Goal: Task Accomplishment & Management: Manage account settings

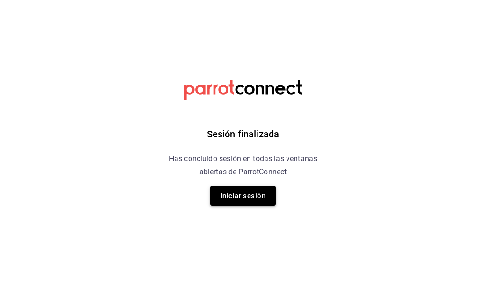
click at [261, 200] on button "Iniciar sesión" at bounding box center [243, 196] width 66 height 20
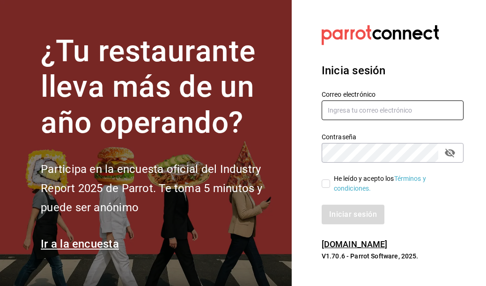
type input "[EMAIL_ADDRESS][DOMAIN_NAME]"
click at [330, 184] on span "He leído y acepto los Términos y condiciones." at bounding box center [393, 184] width 126 height 20
click at [330, 184] on input "He leído y acepto los Términos y condiciones." at bounding box center [326, 184] width 8 height 8
checkbox input "true"
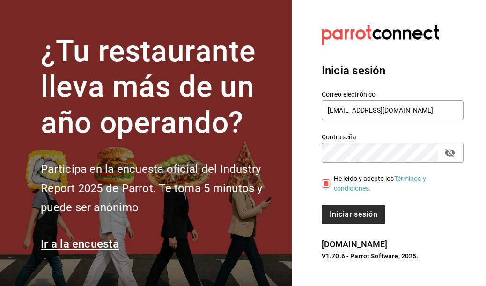
click at [341, 212] on button "Iniciar sesión" at bounding box center [354, 215] width 64 height 20
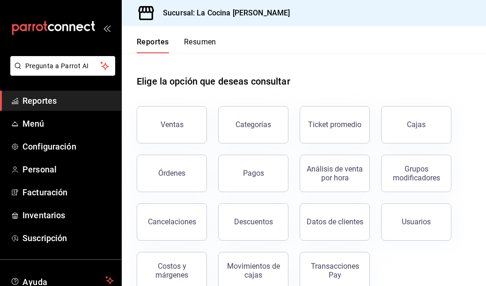
click at [196, 43] on button "Resumen" at bounding box center [200, 45] width 32 height 16
